Goal: Communication & Community: Answer question/provide support

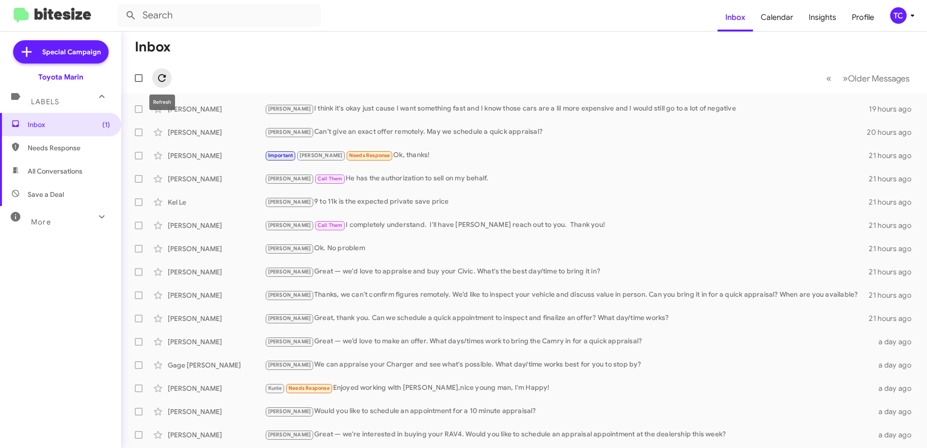
click at [162, 79] on icon at bounding box center [162, 78] width 12 height 12
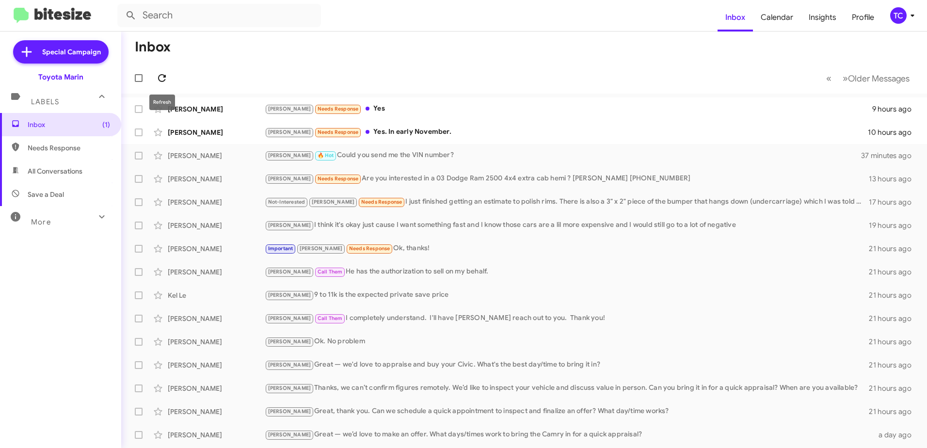
click at [164, 75] on icon at bounding box center [162, 78] width 8 height 8
click at [160, 76] on icon at bounding box center [162, 78] width 8 height 8
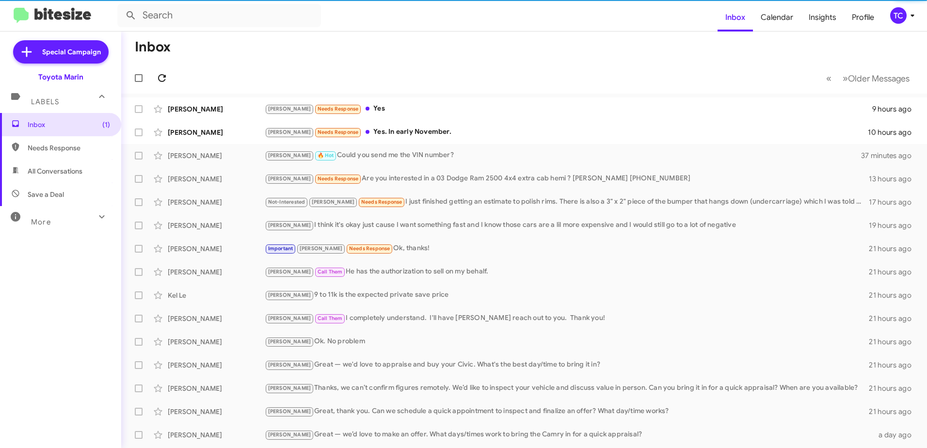
click at [160, 76] on icon at bounding box center [162, 78] width 8 height 8
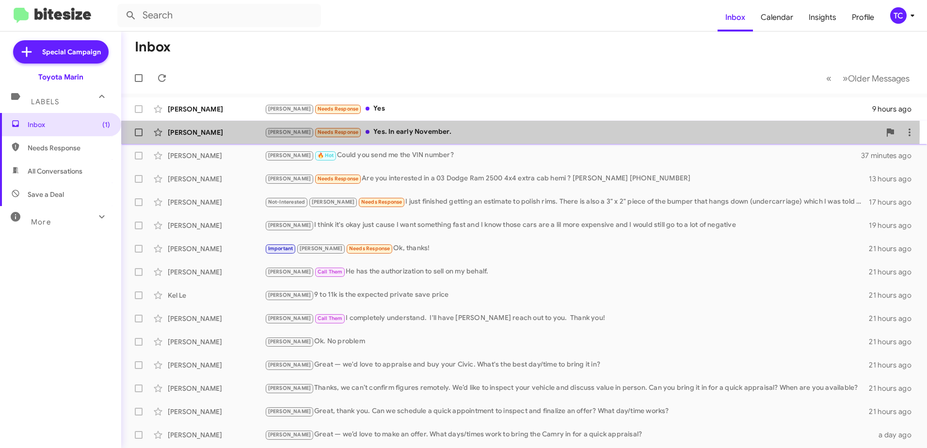
click at [387, 129] on div "[PERSON_NAME] Needs Response Yes. In early November." at bounding box center [573, 132] width 616 height 11
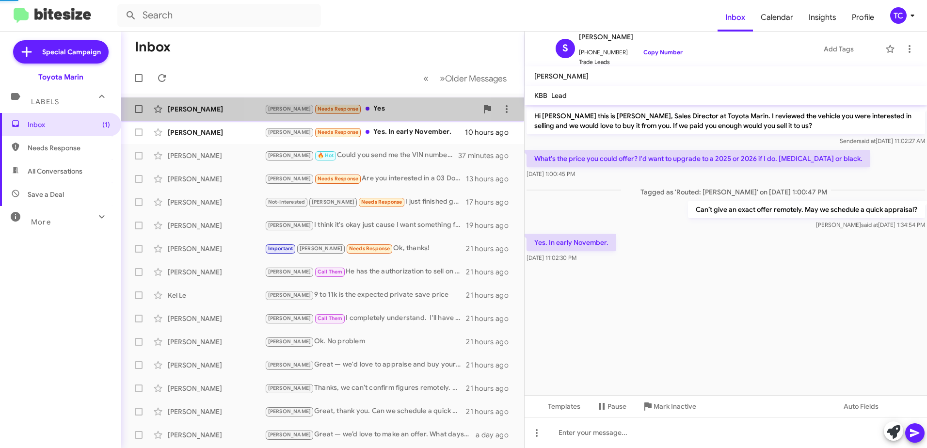
click at [356, 109] on div "[PERSON_NAME] Needs Response Yes" at bounding box center [371, 108] width 213 height 11
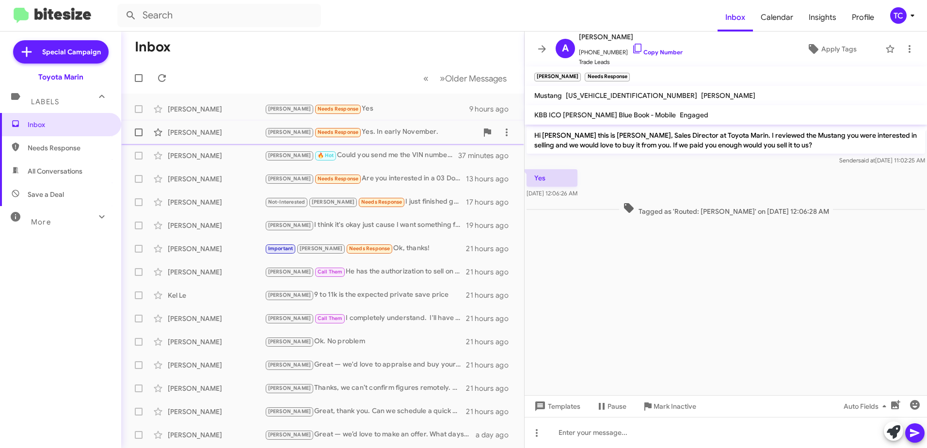
click at [353, 128] on div "[PERSON_NAME] Needs Response Yes. In early November." at bounding box center [371, 132] width 213 height 11
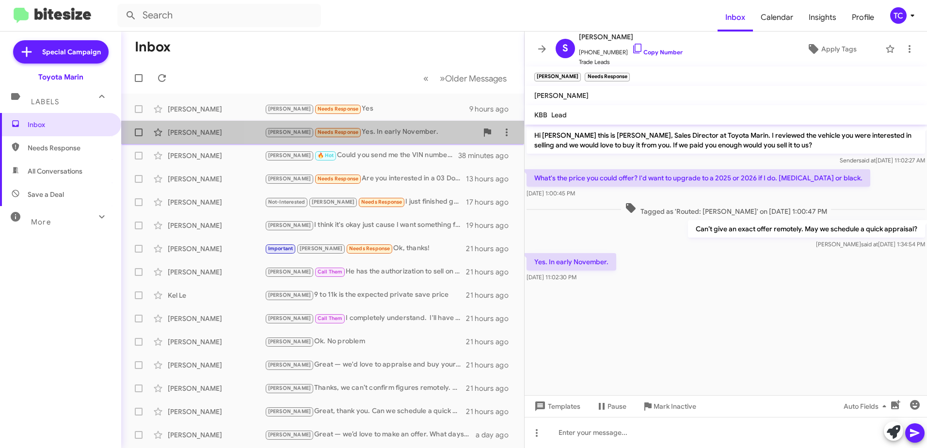
click at [399, 133] on div "[PERSON_NAME] Needs Response Yes. In early November." at bounding box center [371, 132] width 213 height 11
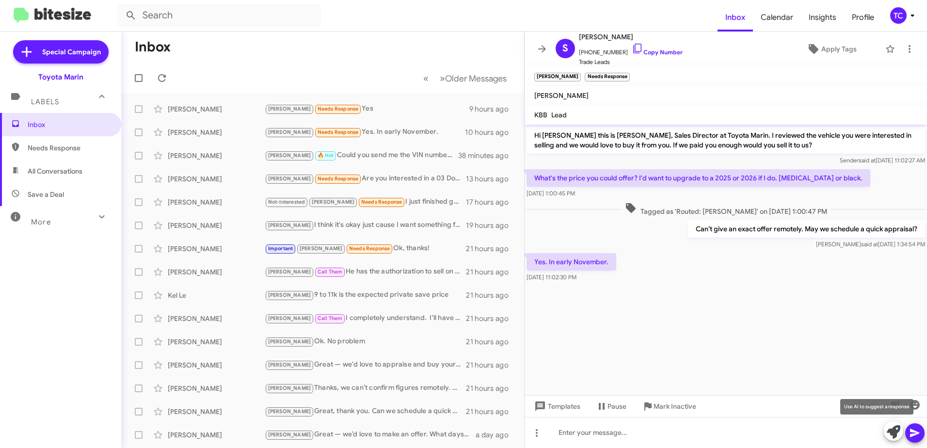
click at [892, 426] on icon at bounding box center [894, 432] width 14 height 14
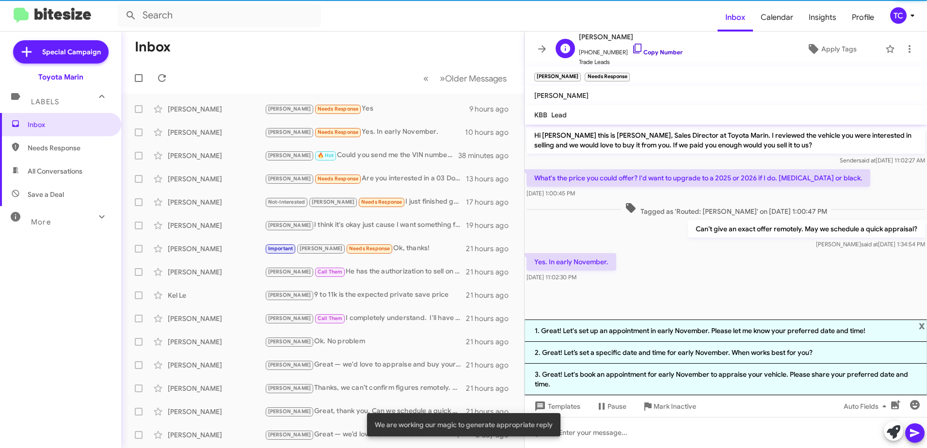
click at [632, 48] on icon at bounding box center [638, 49] width 12 height 12
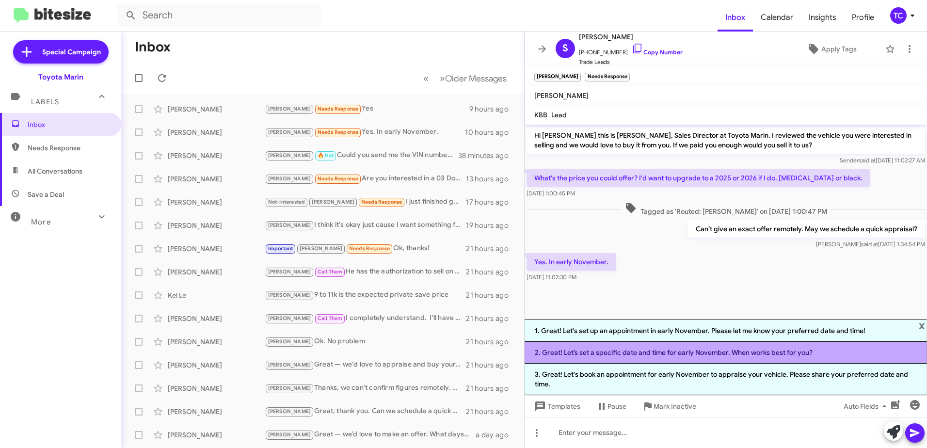
click at [666, 352] on li "2. Great! Let’s set a specific date and time for early November. When works bes…" at bounding box center [726, 353] width 402 height 22
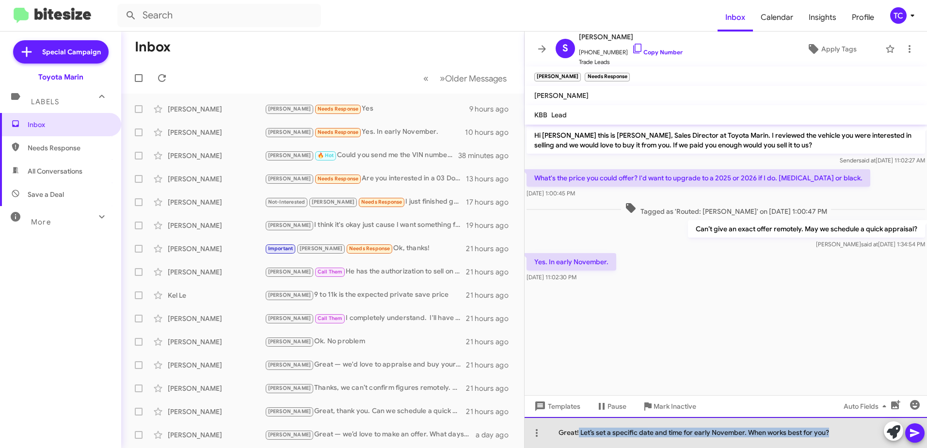
drag, startPoint x: 834, startPoint y: 432, endPoint x: 578, endPoint y: 434, distance: 255.5
click at [578, 434] on div "Great! Let’s set a specific date and time for early November. When works best f…" at bounding box center [726, 432] width 402 height 31
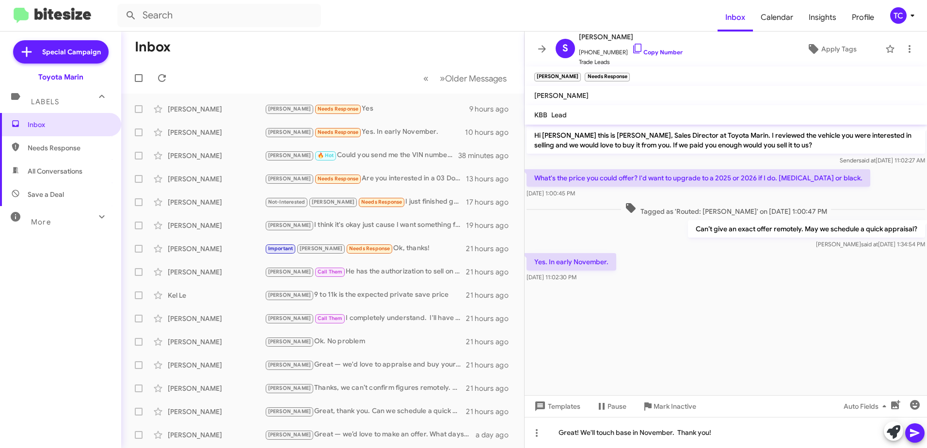
click at [918, 431] on icon at bounding box center [915, 433] width 12 height 12
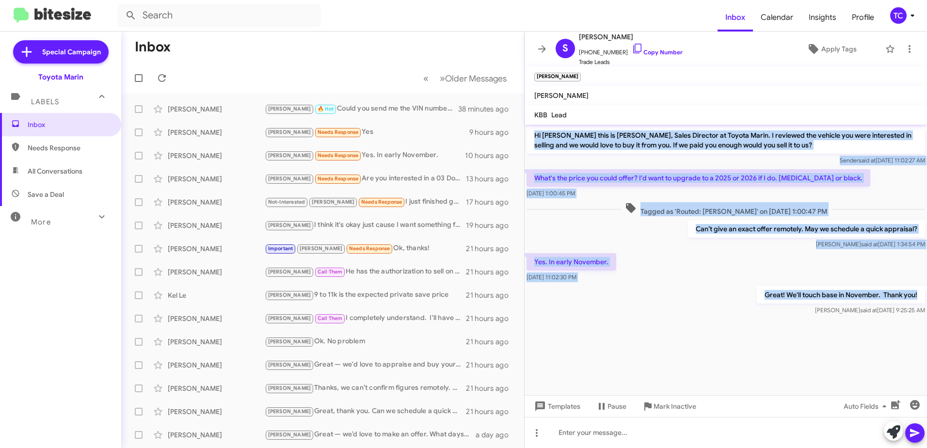
drag, startPoint x: 921, startPoint y: 293, endPoint x: 533, endPoint y: 137, distance: 417.6
click at [533, 137] on div "Hi [PERSON_NAME] this is [PERSON_NAME], Sales Director at Toyota Marin. I revie…" at bounding box center [726, 221] width 402 height 192
copy div "Hi [PERSON_NAME] this is [PERSON_NAME], Sales Director at Toyota Marin. I revie…"
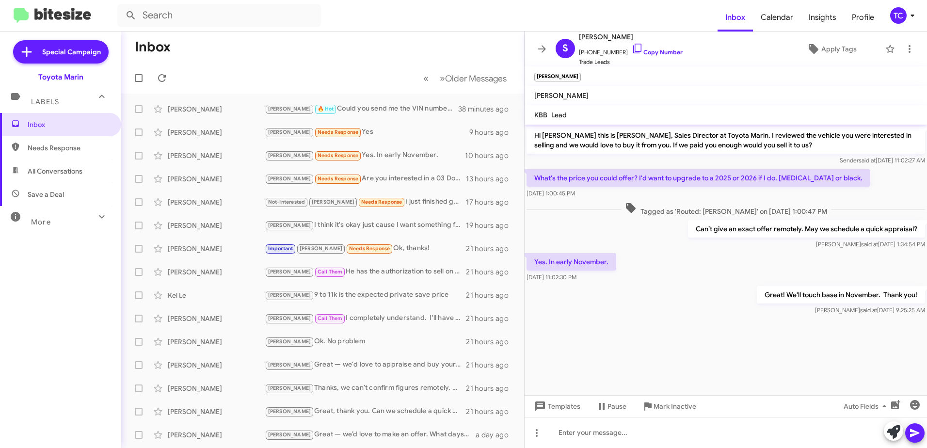
click at [807, 337] on cdk-virtual-scroll-viewport "Hi [PERSON_NAME] this is [PERSON_NAME], Sales Director at Toyota Marin. I revie…" at bounding box center [726, 260] width 402 height 271
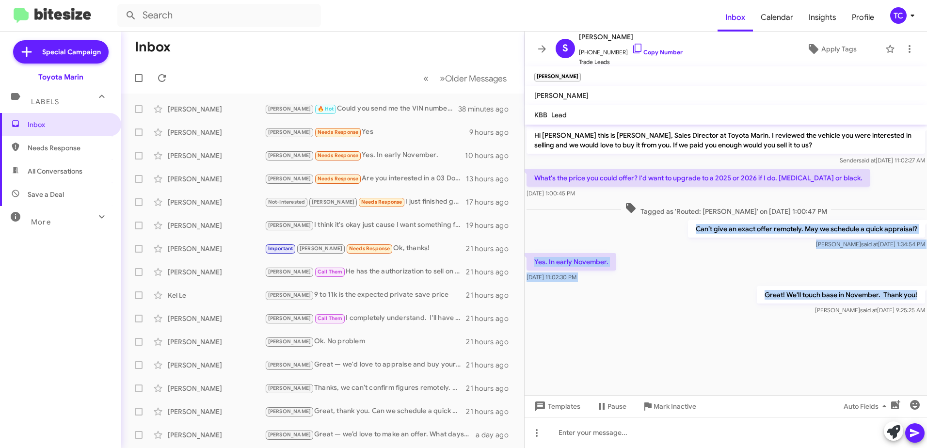
drag, startPoint x: 917, startPoint y: 293, endPoint x: 689, endPoint y: 235, distance: 235.5
click at [689, 235] on div "Hi [PERSON_NAME] this is [PERSON_NAME], Sales Director at Toyota Marin. I revie…" at bounding box center [726, 221] width 402 height 192
copy div "Can’t give an exact offer remotely. May we schedule a quick appraisal? [PERSON_…"
click at [160, 72] on icon at bounding box center [162, 78] width 12 height 12
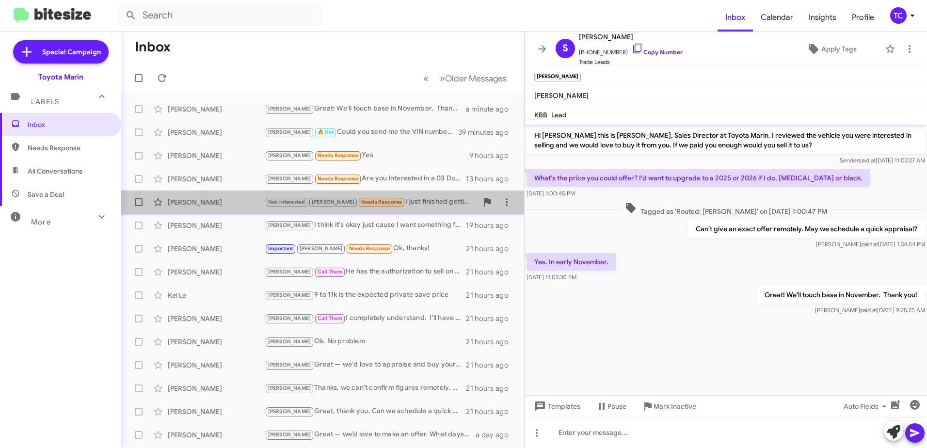
click at [397, 204] on div "Not-Interested [PERSON_NAME] Needs Response I just finished getting an estimate…" at bounding box center [371, 201] width 213 height 11
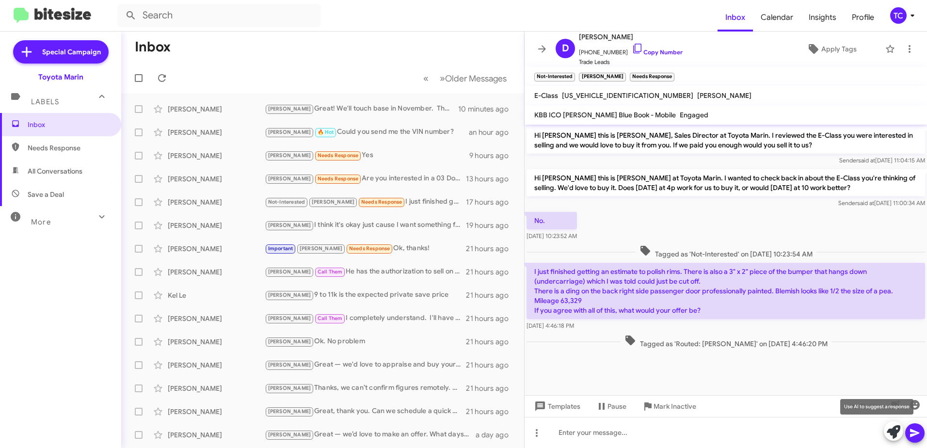
drag, startPoint x: 894, startPoint y: 431, endPoint x: 856, endPoint y: 404, distance: 46.7
click at [894, 431] on icon at bounding box center [894, 432] width 14 height 14
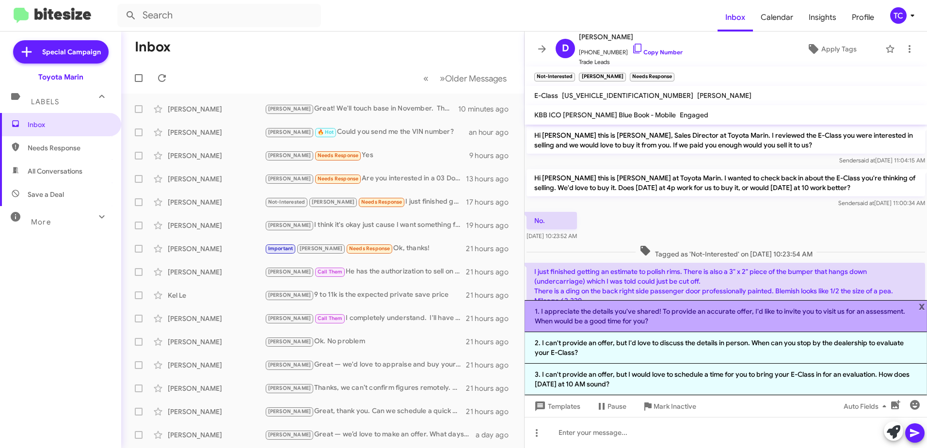
click at [710, 313] on li "1. I appreciate the details you've shared! To provide an accurate offer, I'd li…" at bounding box center [726, 316] width 402 height 32
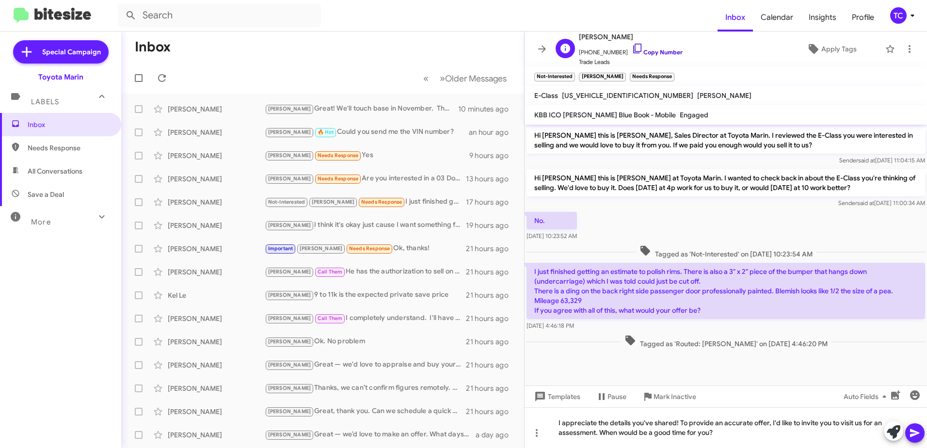
click at [632, 49] on icon at bounding box center [638, 49] width 12 height 12
click at [913, 430] on icon at bounding box center [914, 433] width 9 height 8
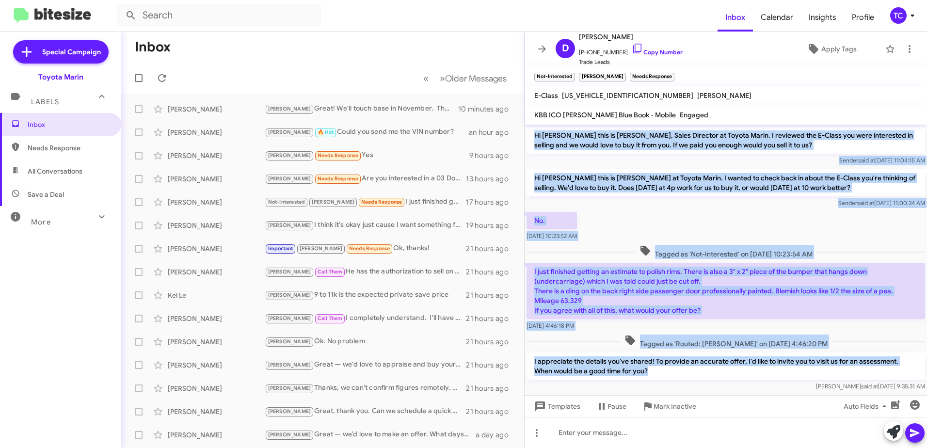
drag, startPoint x: 626, startPoint y: 346, endPoint x: 534, endPoint y: 132, distance: 233.2
click at [534, 132] on div "Hi [PERSON_NAME] this is [PERSON_NAME], Sales Director at Toyota Marin. I revie…" at bounding box center [726, 259] width 402 height 269
copy div "Hi [PERSON_NAME] this is [PERSON_NAME], Sales Director at Toyota Marin. I revie…"
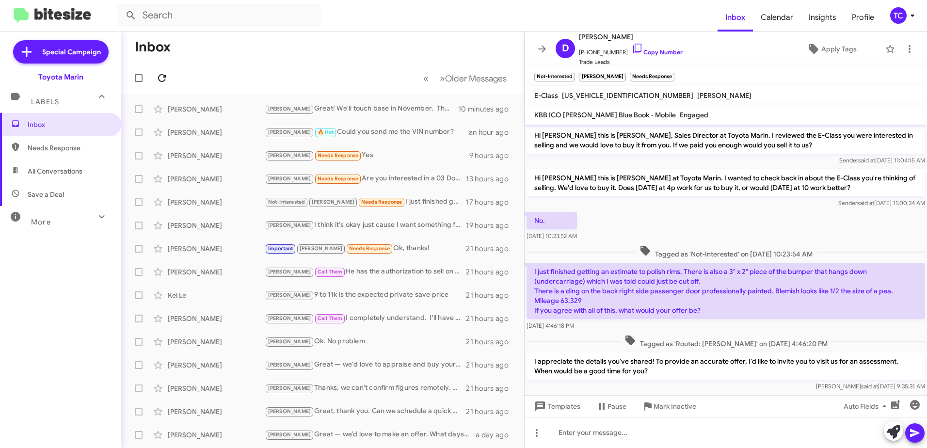
drag, startPoint x: 156, startPoint y: 68, endPoint x: 156, endPoint y: 74, distance: 5.8
click at [156, 68] on mat-toolbar-row "« Previous » Next Older Messages" at bounding box center [322, 78] width 403 height 31
click at [156, 74] on span at bounding box center [161, 78] width 19 height 12
click at [538, 53] on icon at bounding box center [542, 49] width 12 height 12
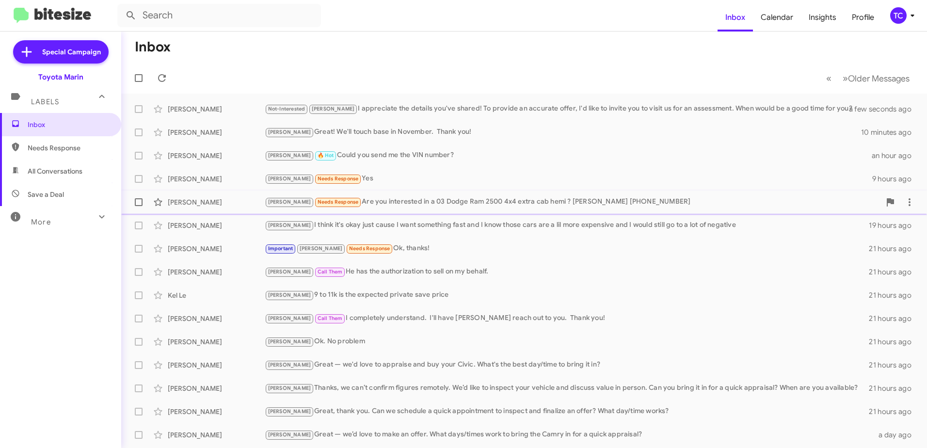
click at [364, 199] on div "[PERSON_NAME] Needs Response Are you interested in a 03 Dodge Ram 2500 4x4 extr…" at bounding box center [573, 201] width 616 height 11
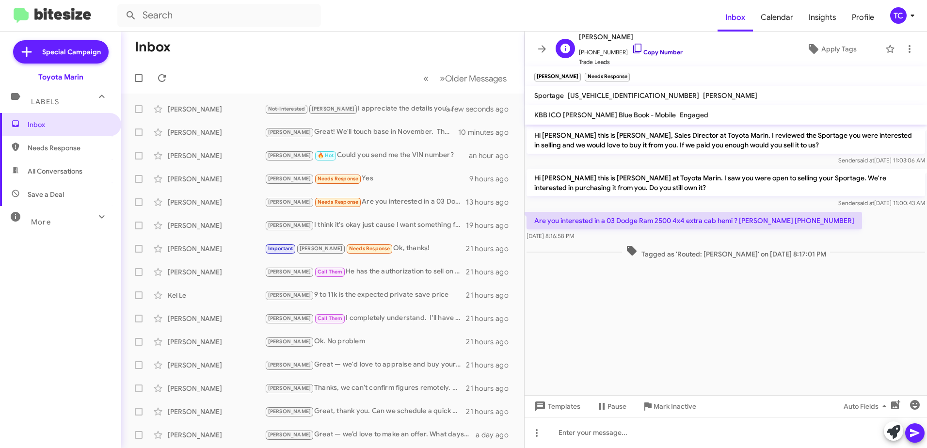
click at [633, 51] on icon at bounding box center [637, 49] width 8 height 10
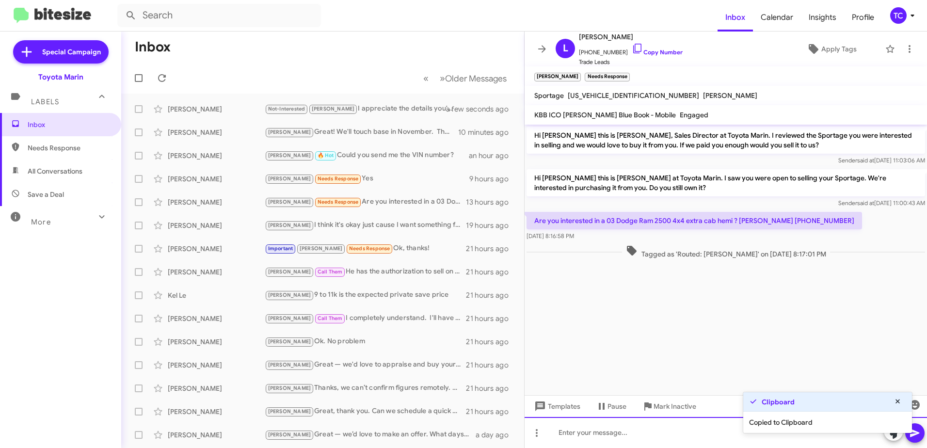
drag, startPoint x: 701, startPoint y: 431, endPoint x: 711, endPoint y: 425, distance: 12.4
click at [701, 431] on div at bounding box center [726, 432] width 402 height 31
click at [892, 331] on cdk-virtual-scroll-viewport "Hi [PERSON_NAME] this is [PERSON_NAME], Sales Director at Toyota Marin. I revie…" at bounding box center [726, 260] width 402 height 271
click at [900, 402] on icon at bounding box center [898, 401] width 9 height 7
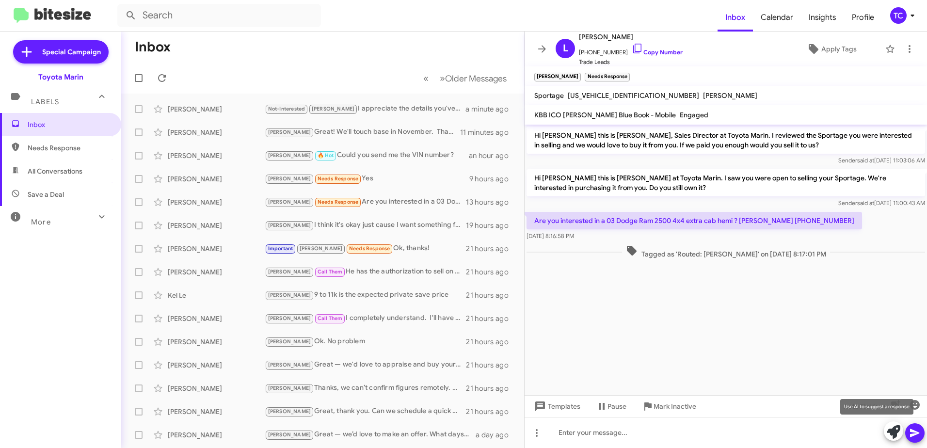
click at [893, 430] on icon at bounding box center [894, 432] width 14 height 14
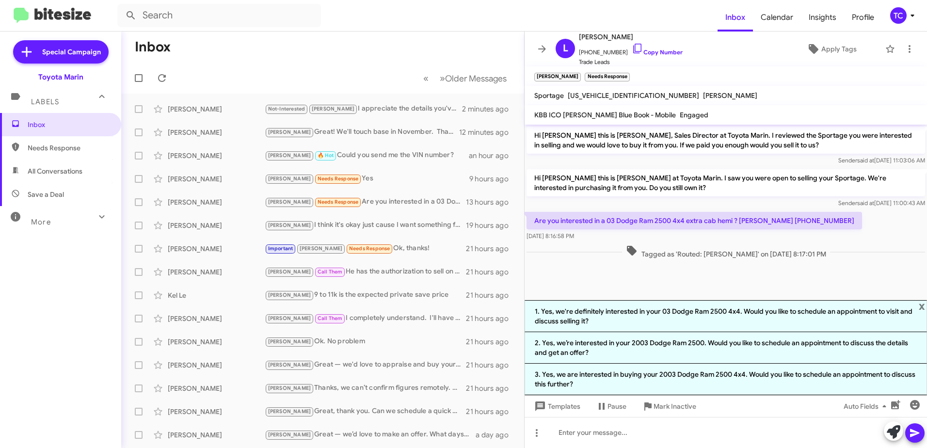
click at [745, 284] on cdk-virtual-scroll-viewport "Hi [PERSON_NAME] this is [PERSON_NAME], Sales Director at Toyota Marin. I revie…" at bounding box center [726, 213] width 402 height 176
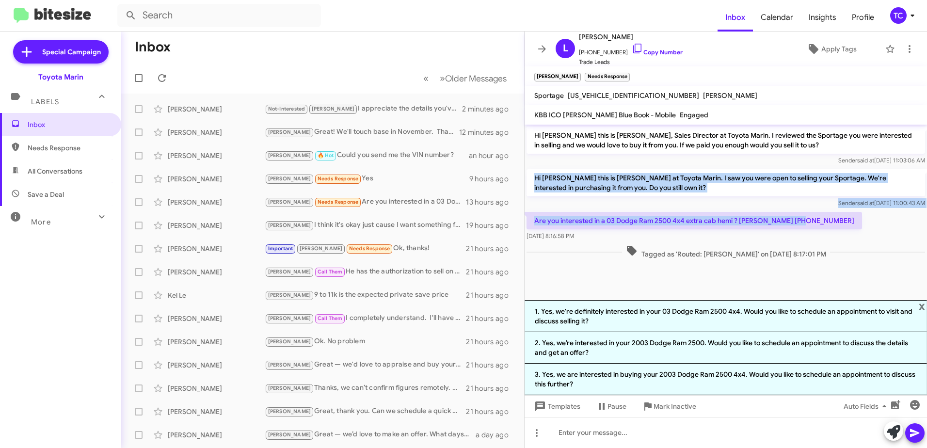
drag, startPoint x: 794, startPoint y: 219, endPoint x: 534, endPoint y: 178, distance: 263.0
click at [534, 178] on div "Hi [PERSON_NAME] this is [PERSON_NAME], Sales Director at Toyota Marin. I revie…" at bounding box center [726, 193] width 402 height 136
copy div "Hi [PERSON_NAME] this is [PERSON_NAME] at Toyota Marin. I saw you were open to …"
click at [909, 49] on icon at bounding box center [910, 49] width 2 height 8
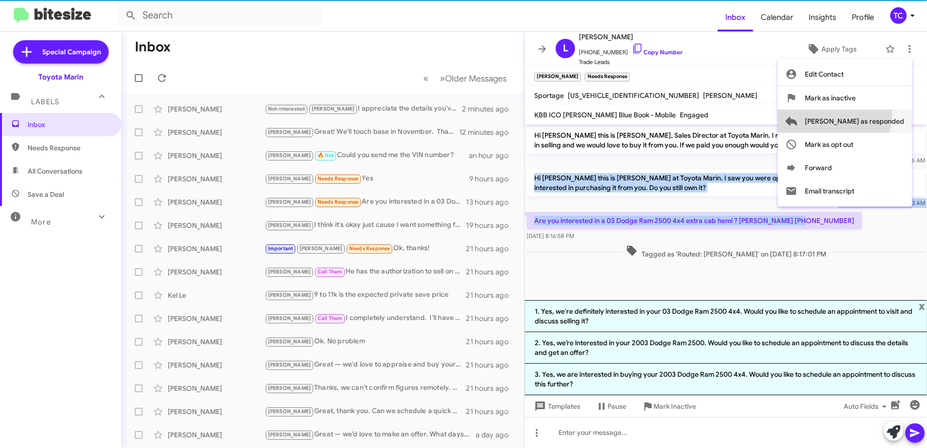
click at [873, 116] on span "[PERSON_NAME] as responded" at bounding box center [854, 121] width 99 height 23
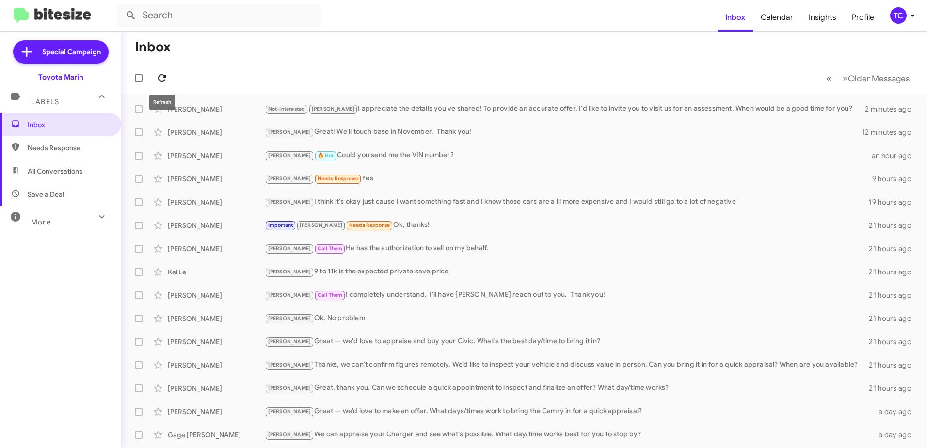
click at [163, 73] on icon at bounding box center [162, 78] width 12 height 12
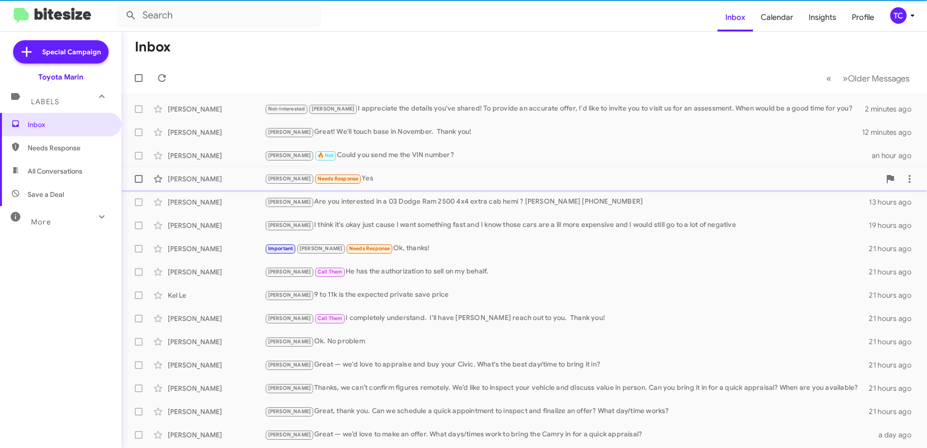
click at [321, 177] on span "Needs Response" at bounding box center [338, 179] width 41 height 6
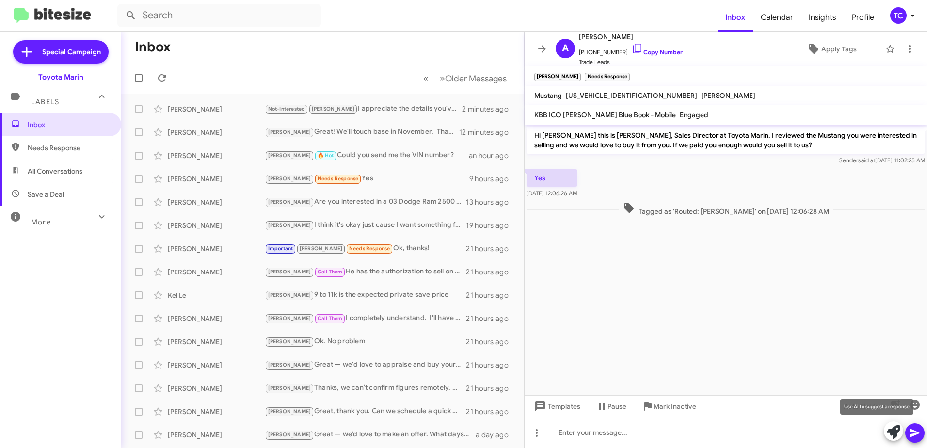
click at [887, 428] on icon at bounding box center [894, 432] width 14 height 14
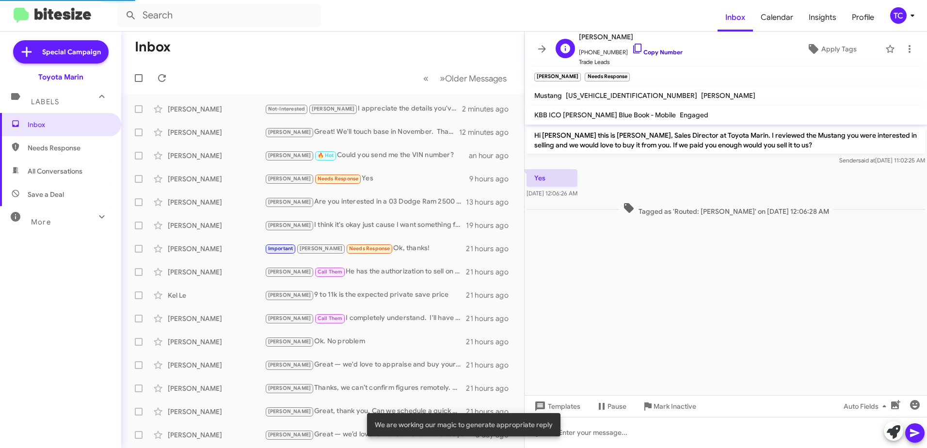
click at [632, 49] on icon at bounding box center [638, 49] width 12 height 12
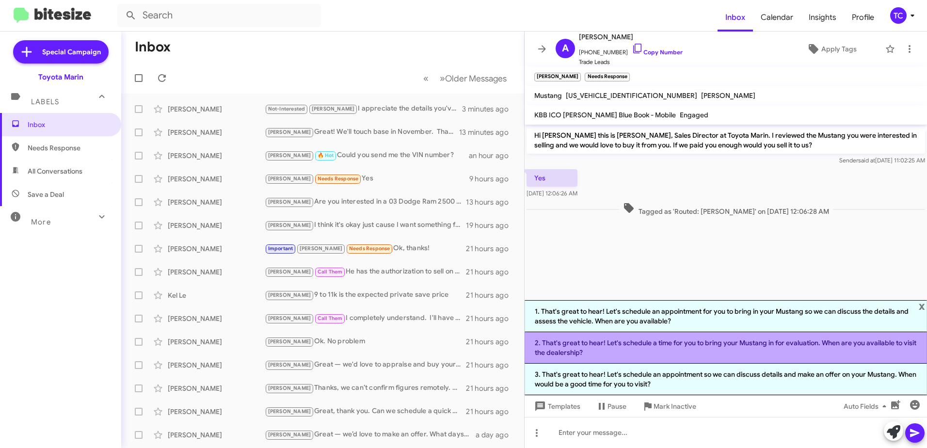
click at [712, 351] on li "2. That's great to hear! Let's schedule a time for you to bring your Mustang in…" at bounding box center [726, 348] width 402 height 32
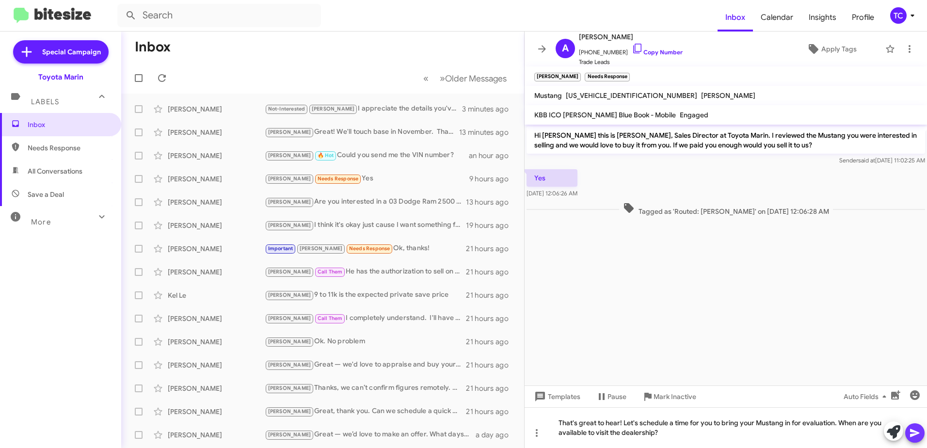
click at [910, 430] on icon at bounding box center [915, 433] width 12 height 12
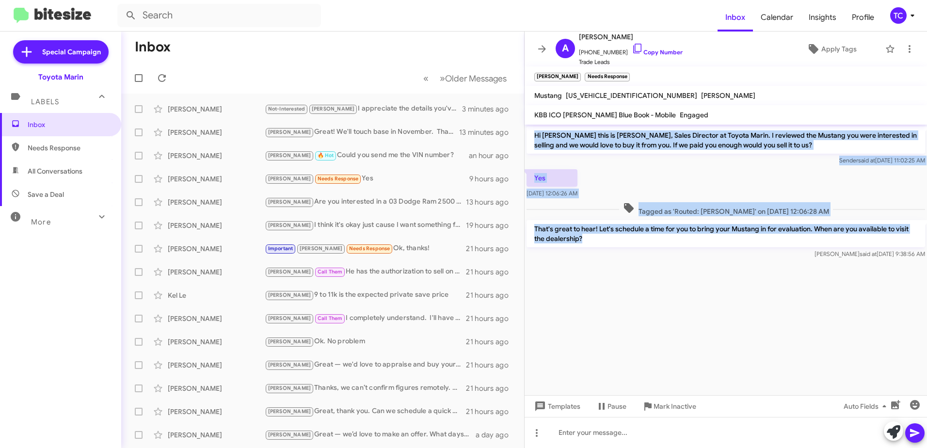
drag, startPoint x: 596, startPoint y: 240, endPoint x: 529, endPoint y: 136, distance: 124.1
click at [529, 136] on div "Hi [PERSON_NAME] this is [PERSON_NAME], Sales Director at Toyota Marin. I revie…" at bounding box center [726, 193] width 402 height 136
copy div "Hi [PERSON_NAME] this is [PERSON_NAME], Sales Director at Toyota Marin. I revie…"
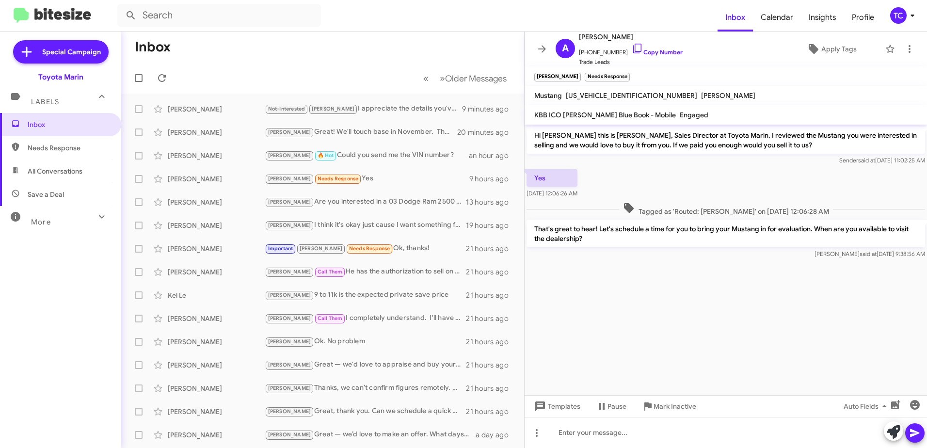
drag, startPoint x: 707, startPoint y: 325, endPoint x: 667, endPoint y: 303, distance: 45.8
click at [706, 326] on cdk-virtual-scroll-viewport "Hi [PERSON_NAME] this is [PERSON_NAME], Sales Director at Toyota Marin. I revie…" at bounding box center [726, 260] width 402 height 271
click at [163, 77] on icon at bounding box center [162, 78] width 12 height 12
click at [536, 47] on icon at bounding box center [542, 49] width 12 height 12
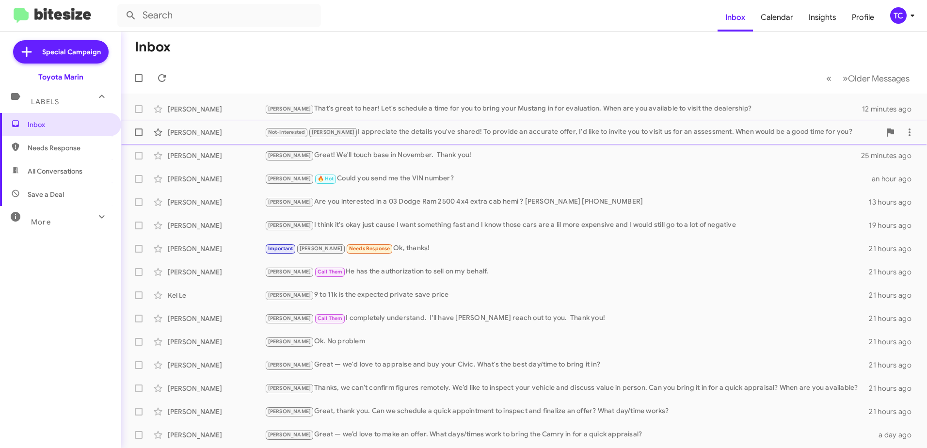
click at [454, 135] on div "Not-Interested [PERSON_NAME] I appreciate the details you've shared! To provide…" at bounding box center [573, 132] width 616 height 11
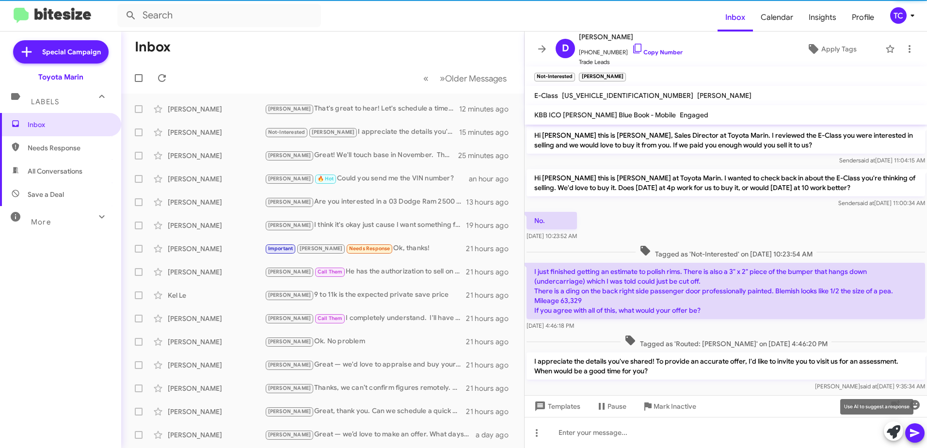
click at [896, 431] on icon at bounding box center [894, 432] width 14 height 14
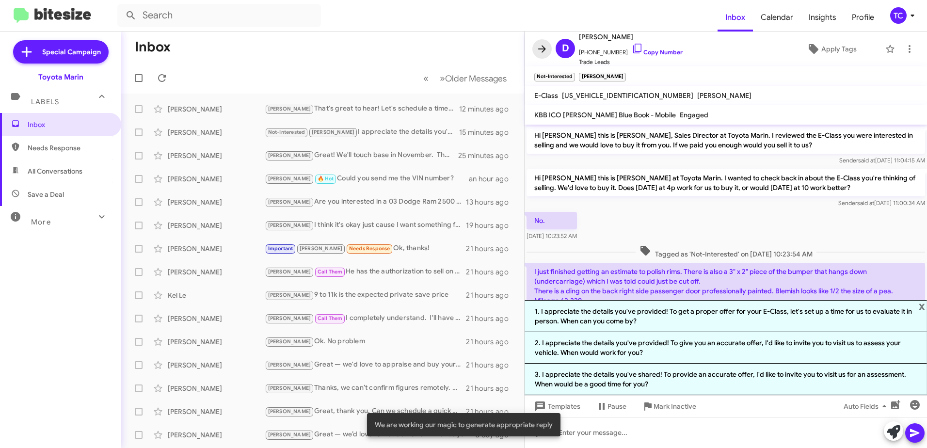
click at [541, 49] on icon at bounding box center [542, 48] width 8 height 7
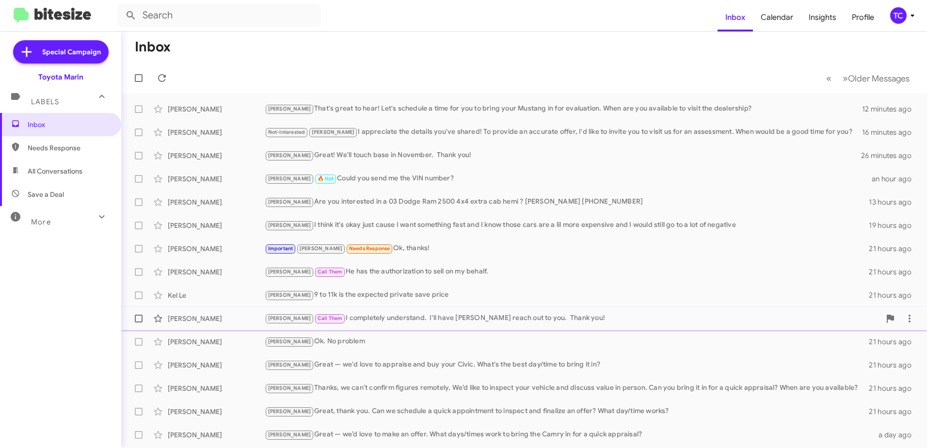
click at [347, 316] on div "[PERSON_NAME] Call Them I completely understand. I'll have [PERSON_NAME] reach …" at bounding box center [573, 318] width 616 height 11
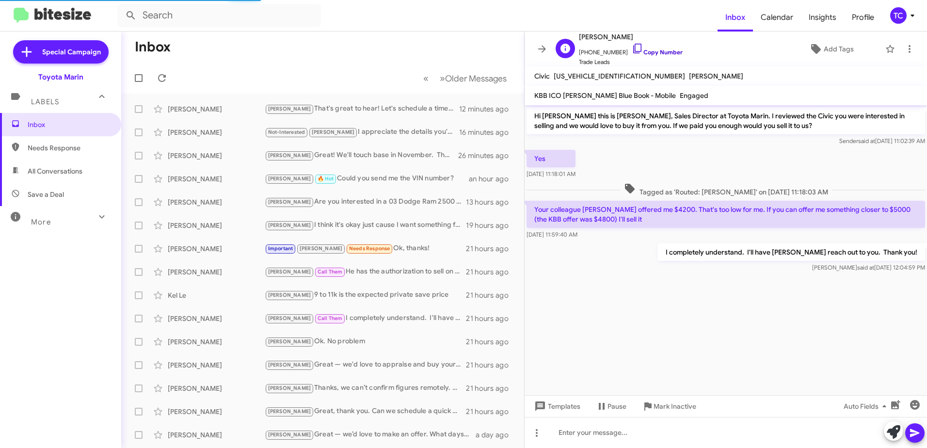
click at [632, 45] on icon at bounding box center [638, 49] width 12 height 12
